Goal: Information Seeking & Learning: Check status

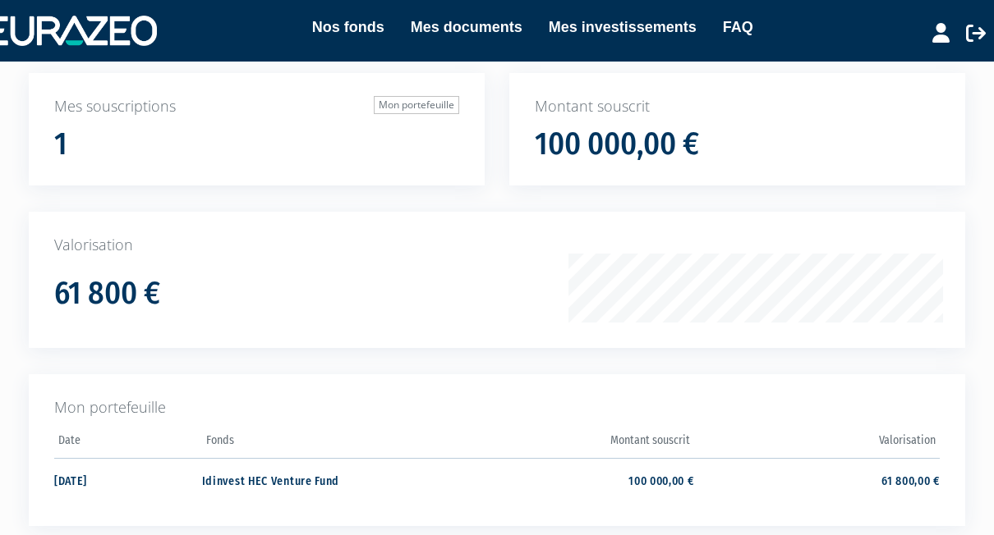
scroll to position [124, 0]
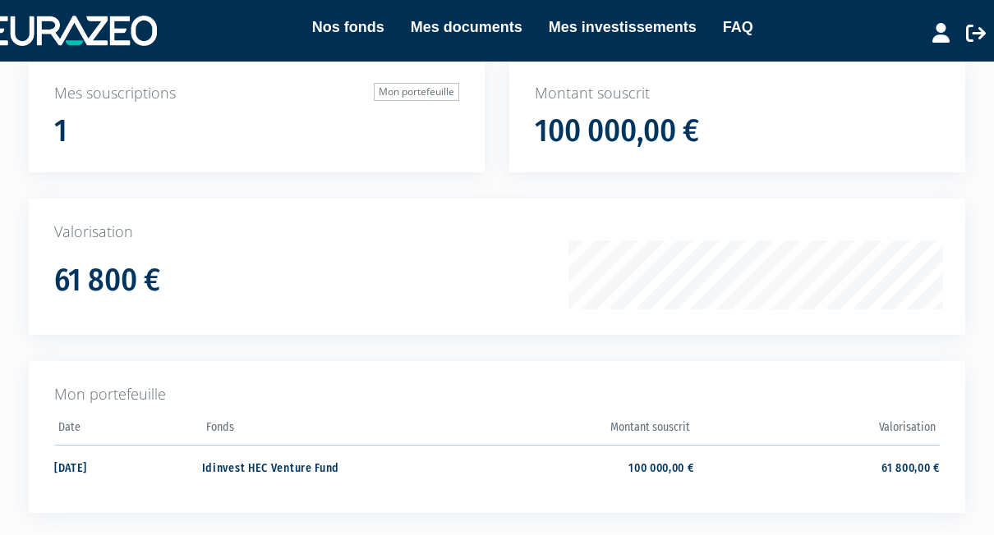
click at [305, 284] on div "61 800 €" at bounding box center [319, 275] width 531 height 45
click at [126, 391] on p "Mon portefeuille" at bounding box center [496, 394] width 885 height 21
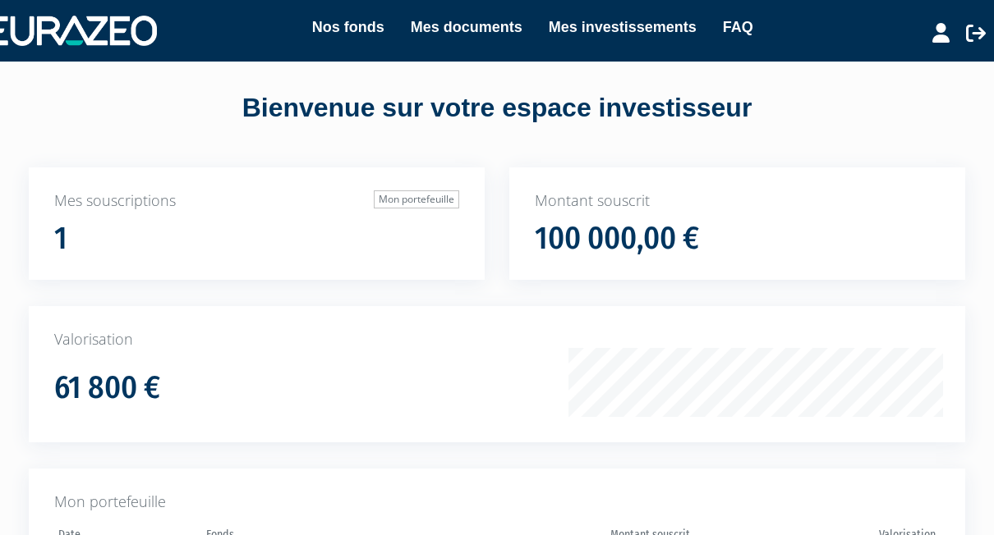
scroll to position [0, 0]
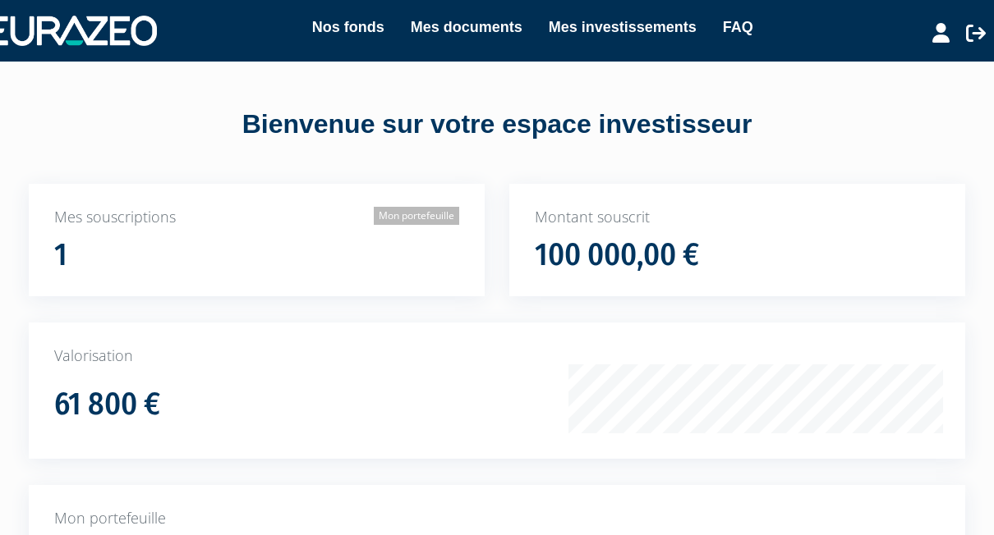
click at [424, 214] on link "Mon portefeuille" at bounding box center [416, 216] width 85 height 18
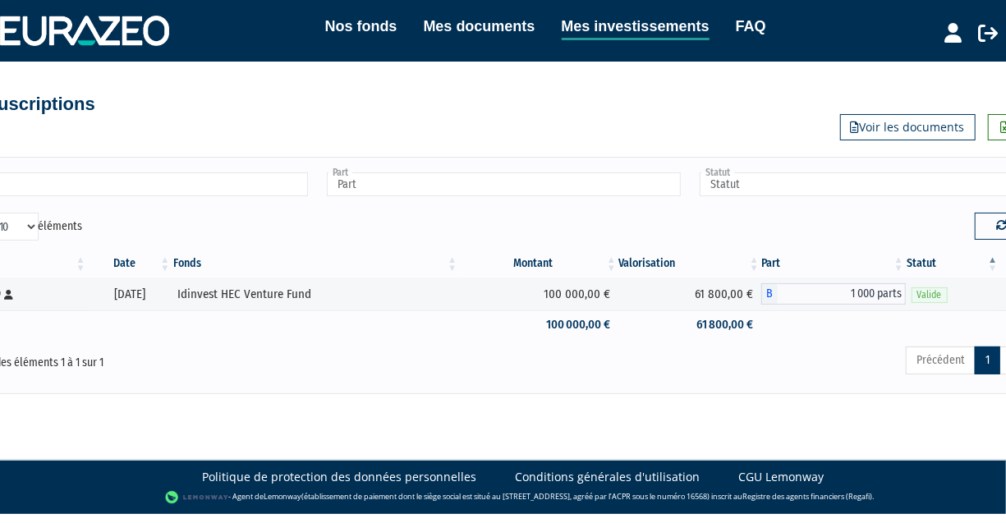
click at [884, 126] on link "Voir les documents" at bounding box center [907, 127] width 135 height 26
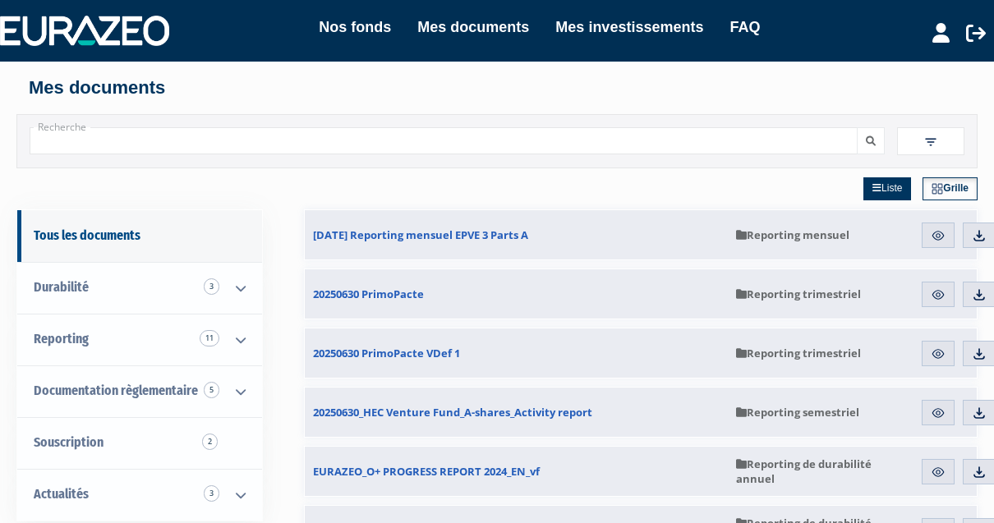
click at [448, 237] on span "31.07.2025 Reporting mensuel EPVE 3 Parts A" at bounding box center [420, 234] width 215 height 15
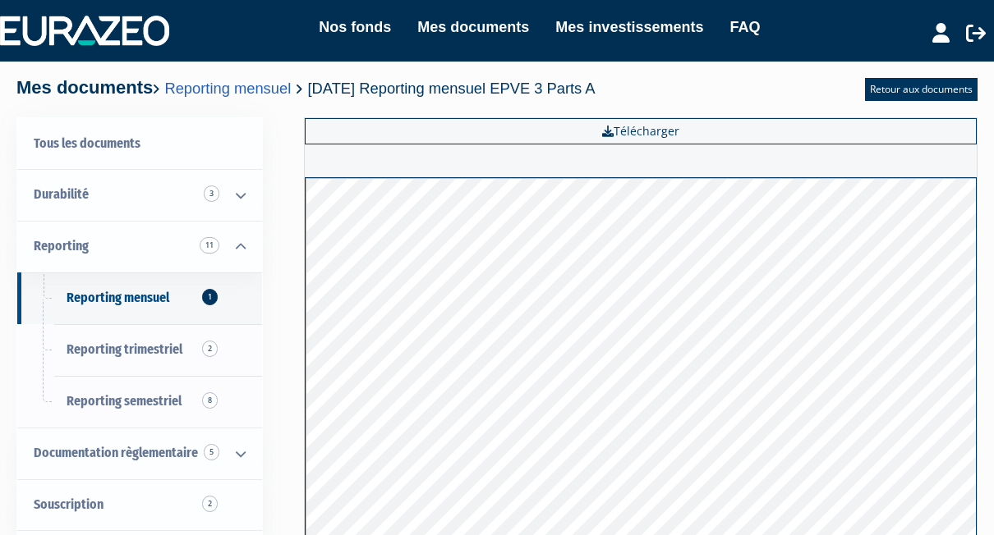
click at [278, 368] on div "Tous les documents Durabilité 3 Informations spécifiques 1 Reporting de durabil…" at bounding box center [497, 424] width 936 height 614
click at [895, 94] on link "Retour aux documents" at bounding box center [921, 89] width 113 height 23
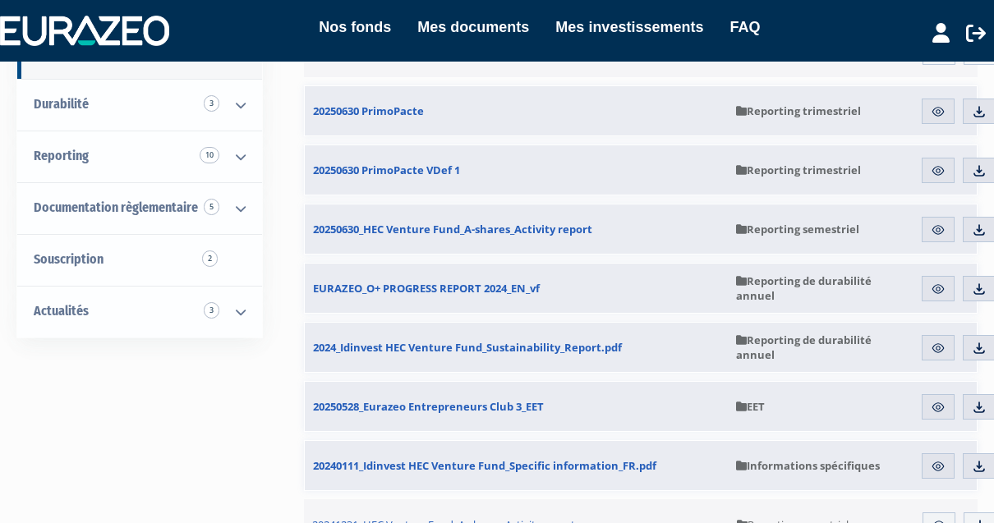
scroll to position [184, 0]
click at [813, 232] on span "Reporting semestriel" at bounding box center [797, 228] width 123 height 15
click at [936, 228] on img at bounding box center [937, 229] width 15 height 15
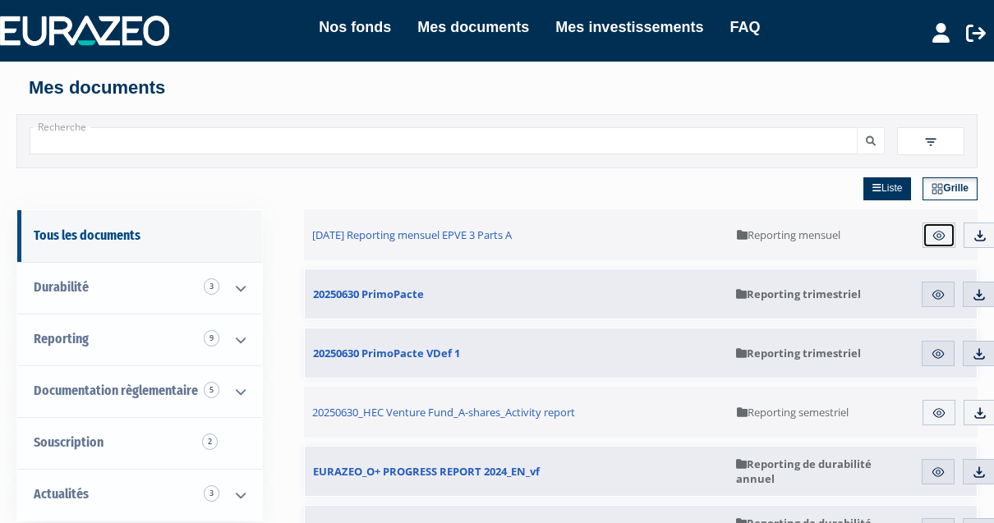
click at [944, 230] on img at bounding box center [938, 235] width 15 height 15
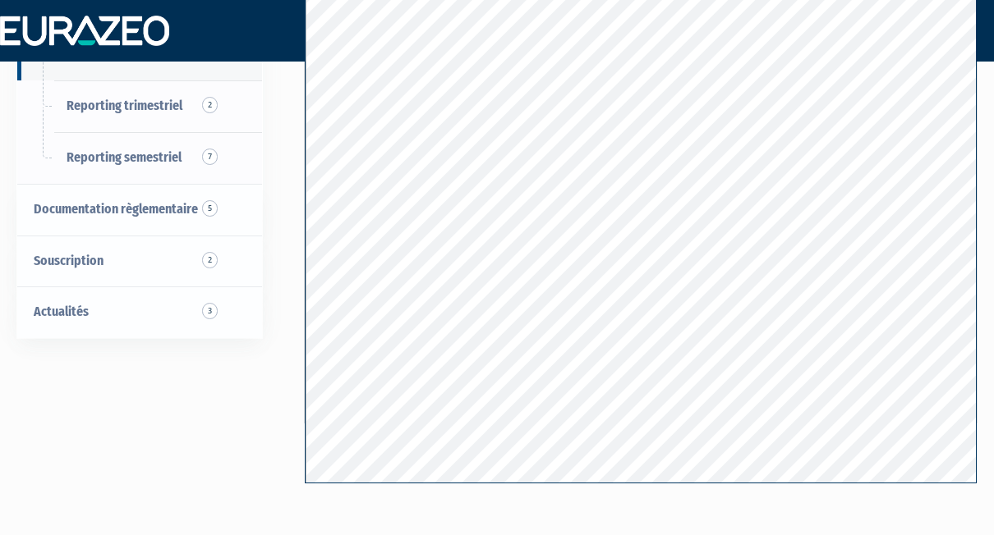
scroll to position [353, 0]
